Goal: Information Seeking & Learning: Compare options

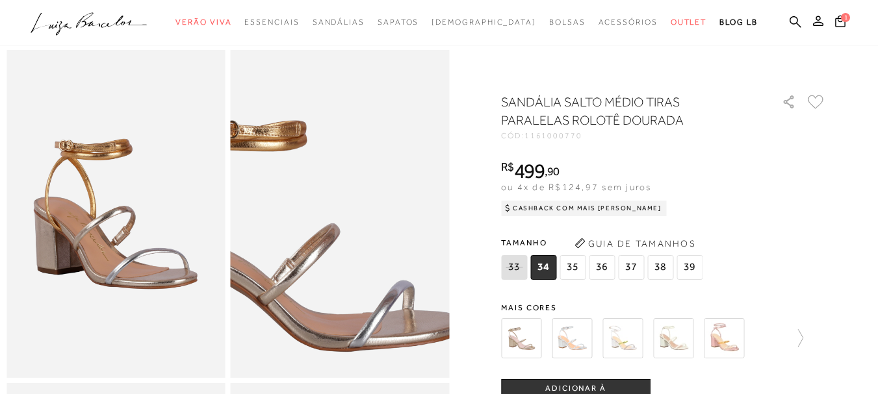
scroll to position [65, 0]
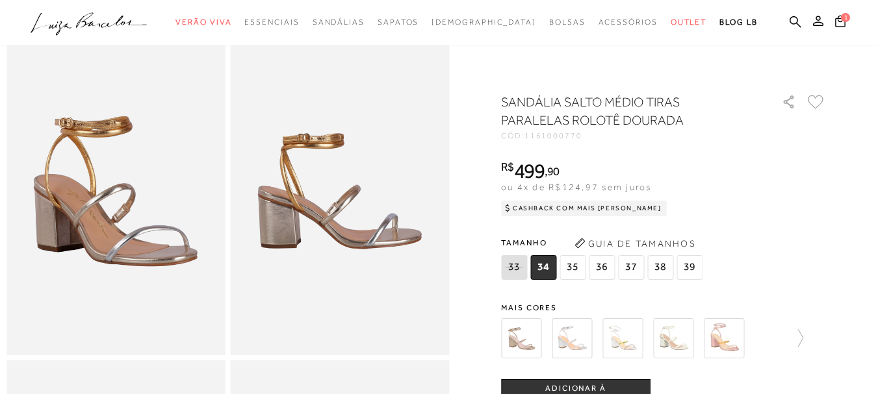
drag, startPoint x: 635, startPoint y: 259, endPoint x: 596, endPoint y: 310, distance: 64.8
click at [635, 259] on span "37" at bounding box center [631, 267] width 26 height 25
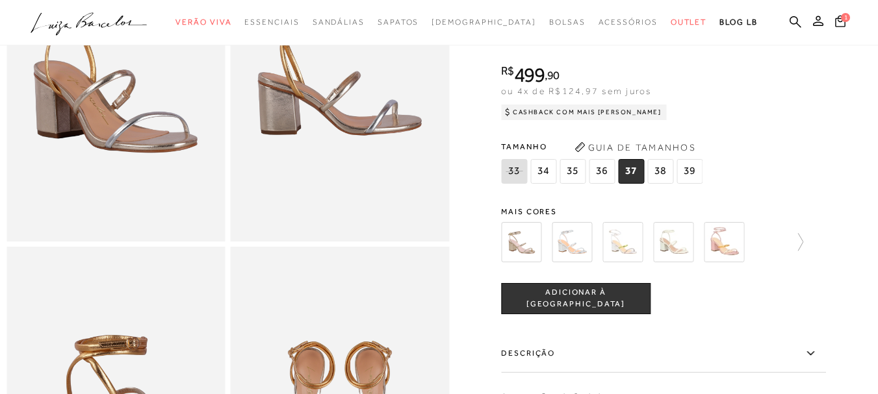
scroll to position [195, 0]
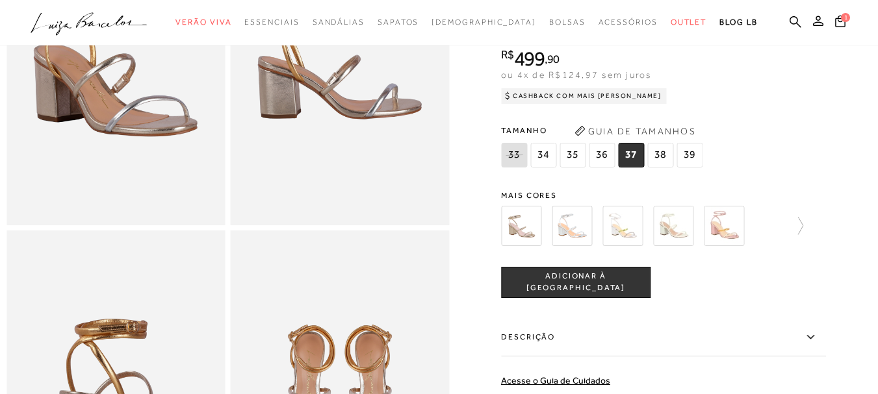
click at [524, 230] on img at bounding box center [521, 225] width 40 height 40
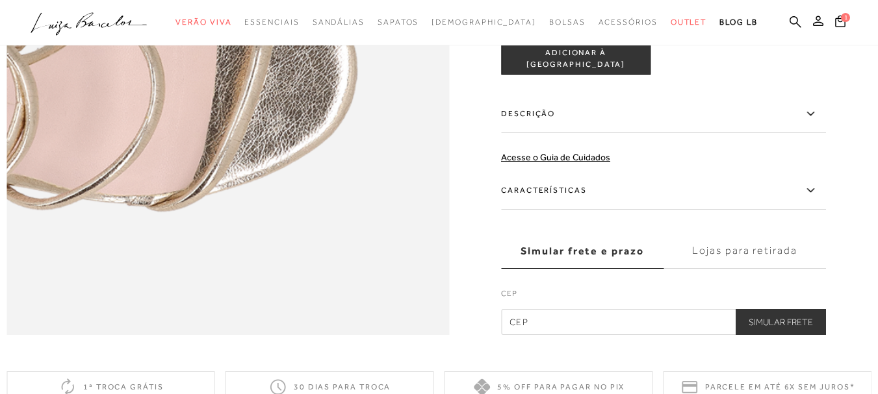
scroll to position [974, 0]
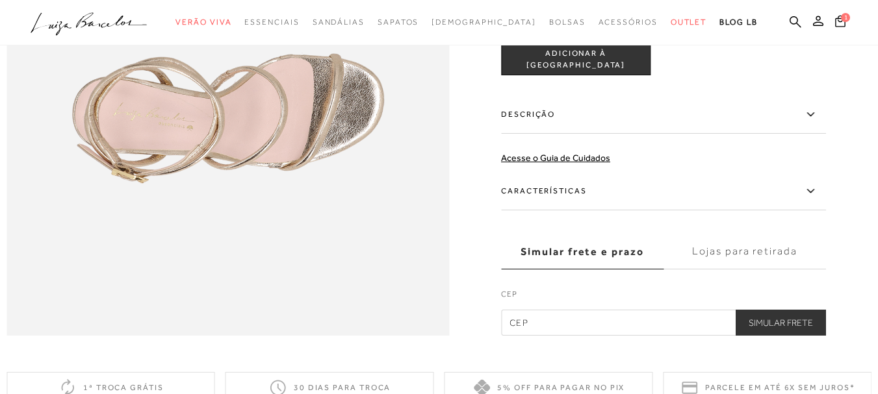
drag, startPoint x: 525, startPoint y: 140, endPoint x: 655, endPoint y: 163, distance: 131.2
click at [525, 134] on label "Descrição" at bounding box center [663, 115] width 325 height 38
click at [0, 0] on input "Descrição" at bounding box center [0, 0] width 0 height 0
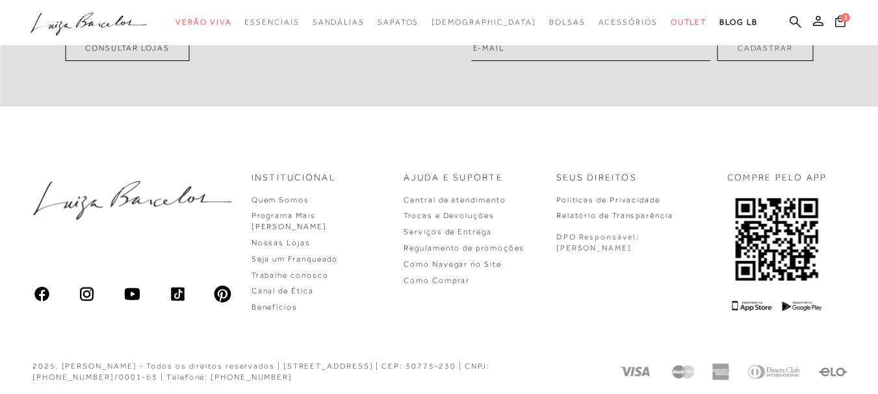
scroll to position [2190, 0]
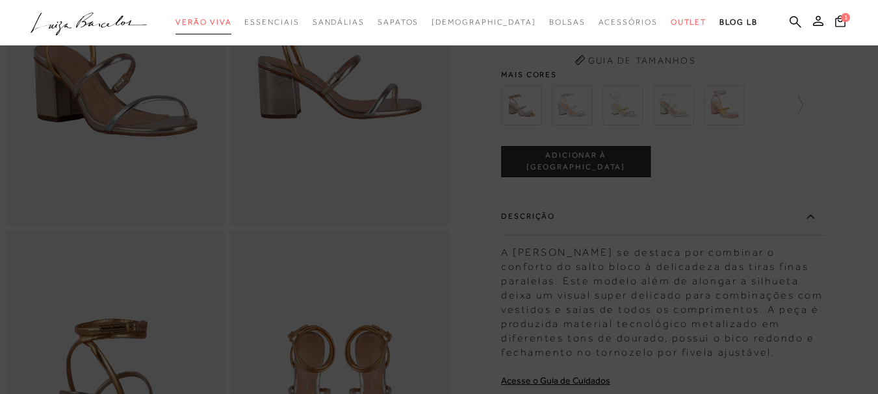
scroll to position [55, 0]
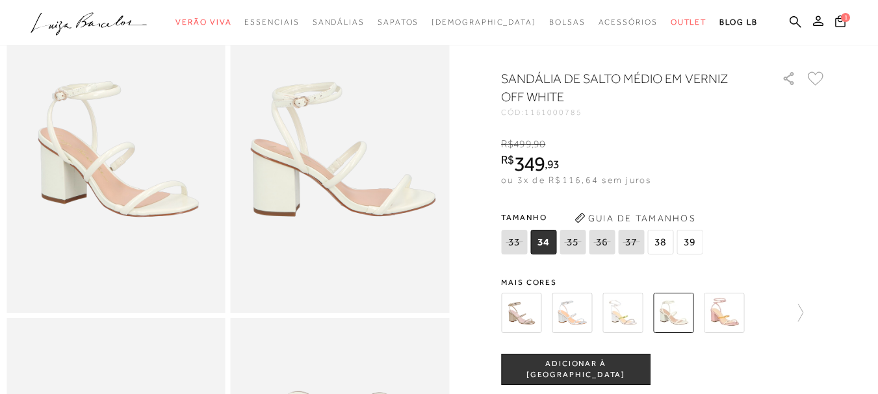
scroll to position [130, 0]
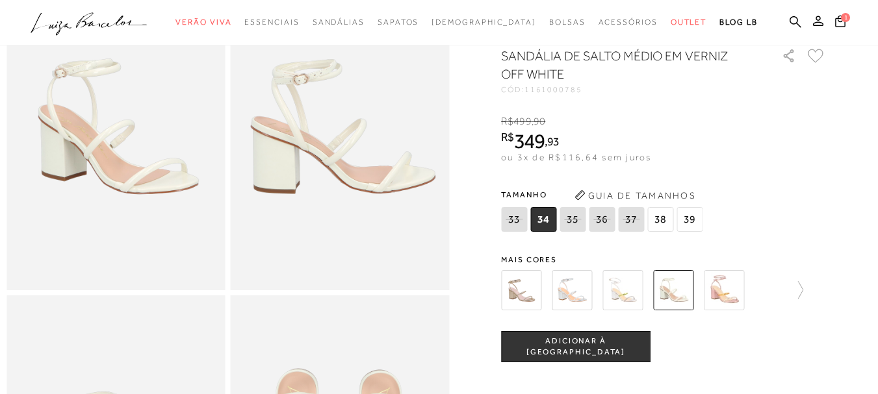
click at [531, 310] on img at bounding box center [521, 290] width 40 height 40
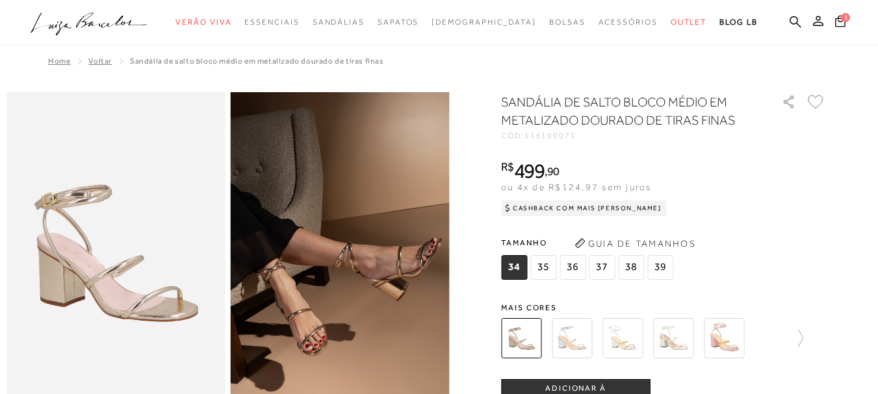
scroll to position [130, 0]
